Goal: Information Seeking & Learning: Learn about a topic

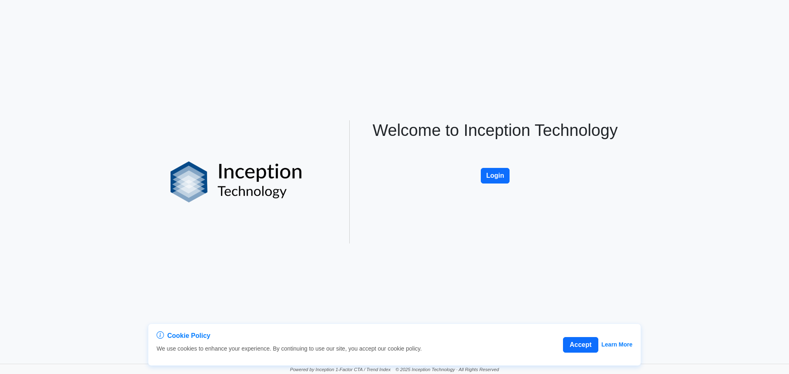
click at [315, 184] on div "Welcome to Inception Technology Login" at bounding box center [494, 181] width 271 height 123
click at [315, 182] on div "Welcome to Inception Technology Login" at bounding box center [494, 181] width 271 height 123
click at [315, 180] on button "Login" at bounding box center [495, 176] width 29 height 16
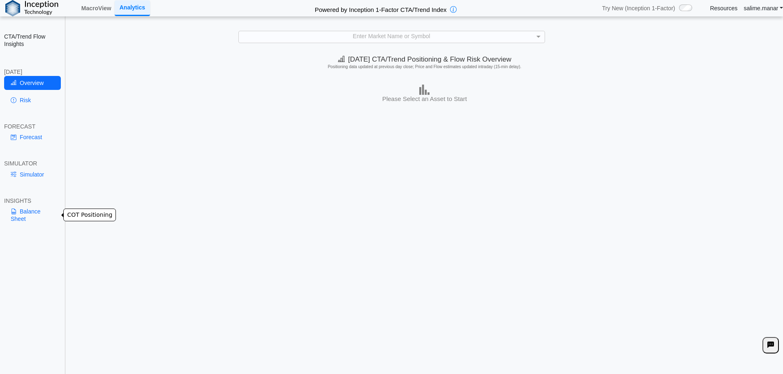
click at [32, 214] on link "Balance Sheet" at bounding box center [32, 215] width 57 height 21
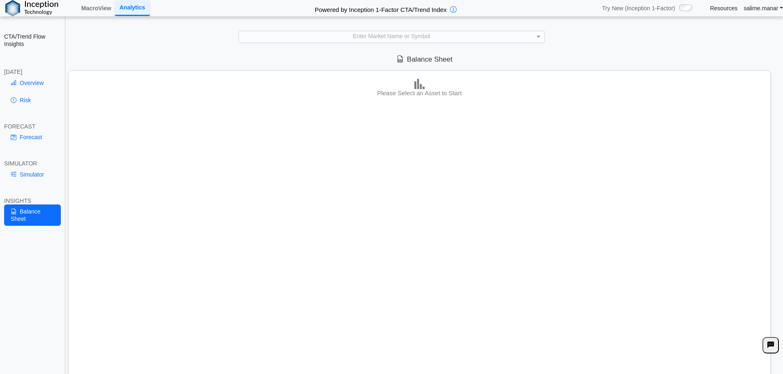
click at [398, 45] on div "**********" at bounding box center [391, 193] width 783 height 387
click at [404, 39] on div "Enter Market Name or Symbol" at bounding box center [392, 36] width 306 height 11
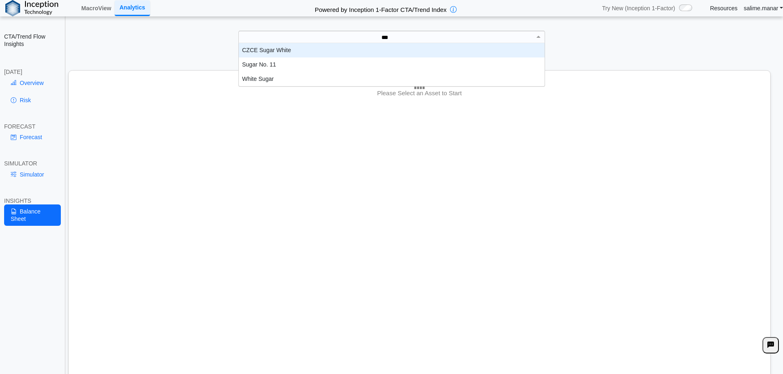
scroll to position [37, 299]
type input "*****"
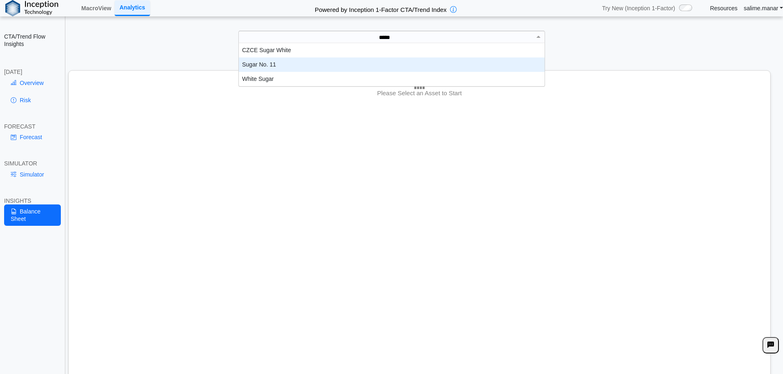
click at [304, 60] on div "Sugar No. 11" at bounding box center [392, 65] width 306 height 14
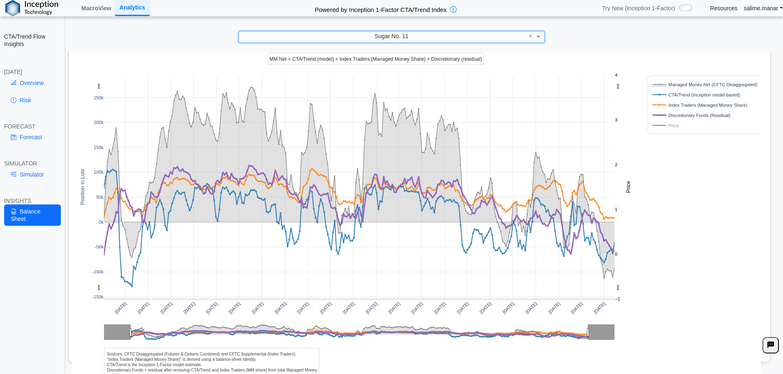
scroll to position [64, 0]
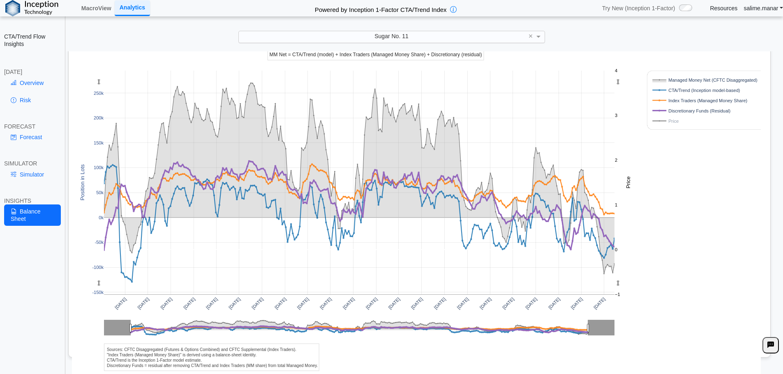
drag, startPoint x: 589, startPoint y: 325, endPoint x: 609, endPoint y: 324, distance: 20.1
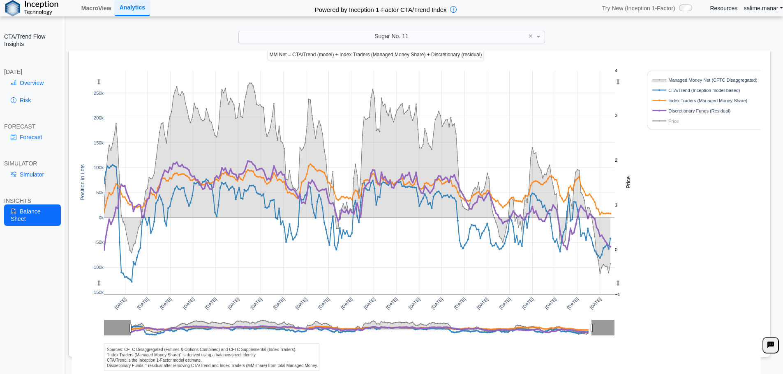
drag, startPoint x: 608, startPoint y: 325, endPoint x: 592, endPoint y: 332, distance: 18.0
click at [712, 170] on div "Apr 2020 Jul 2020 Oct 2020 Jan 2021 Apr 2021 Jul 2021 Oct 2021 Jan 2022 Apr 202…" at bounding box center [416, 198] width 688 height 355
